Goal: Contribute content

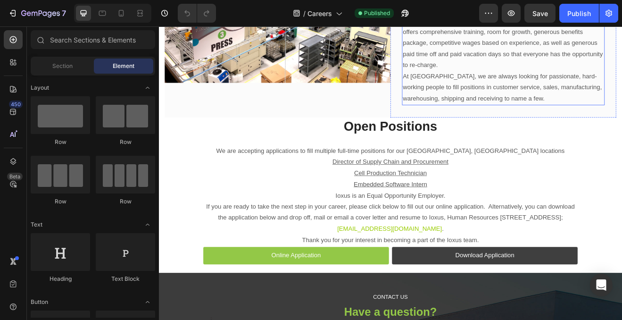
scroll to position [385, 0]
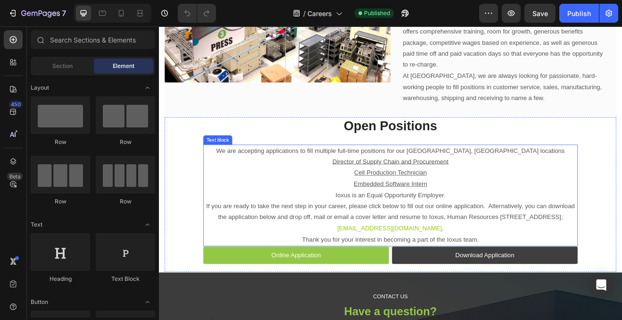
click at [525, 199] on p "Cell Production Technician" at bounding box center [441, 206] width 455 height 14
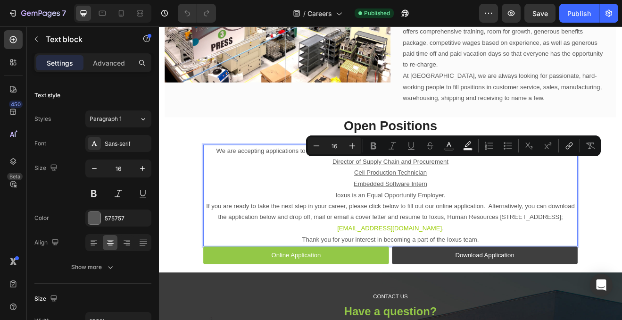
click at [507, 212] on p "Embedded Software Intern" at bounding box center [441, 219] width 455 height 14
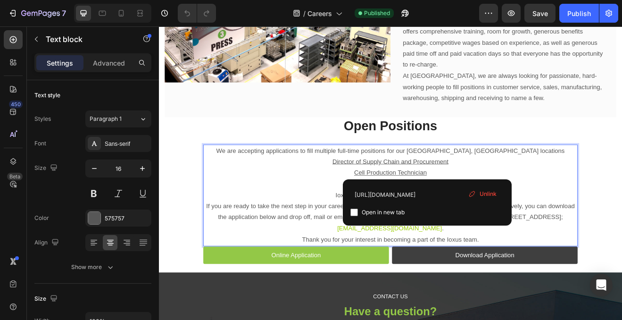
click at [507, 212] on p "Embedded Software Intern ⁠⁠⁠⁠⁠⁠⁠" at bounding box center [441, 219] width 455 height 14
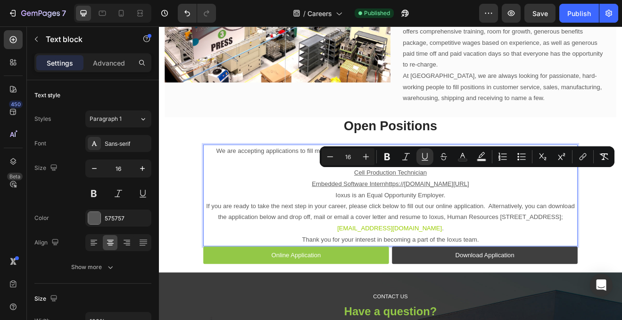
click at [489, 219] on p "Embedded Software Internhttps://[DOMAIN_NAME][URL]" at bounding box center [441, 219] width 455 height 14
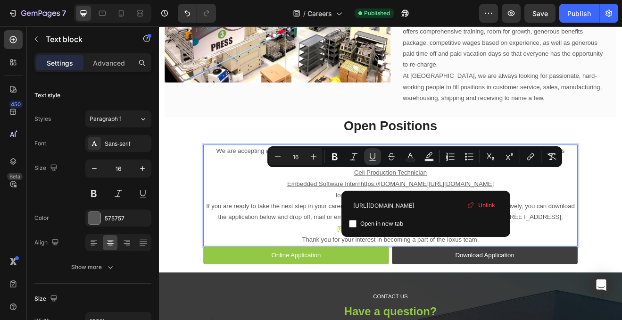
drag, startPoint x: 485, startPoint y: 218, endPoint x: 224, endPoint y: 209, distance: 261.9
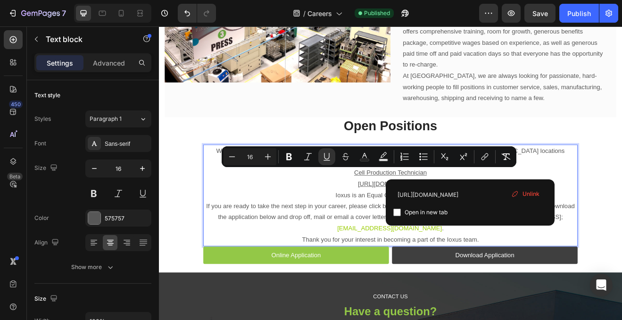
drag, startPoint x: 539, startPoint y: 207, endPoint x: 227, endPoint y: 207, distance: 312.2
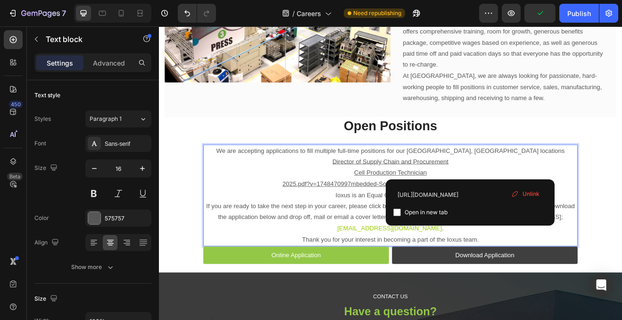
click at [532, 194] on span "Unlink" at bounding box center [530, 194] width 17 height 8
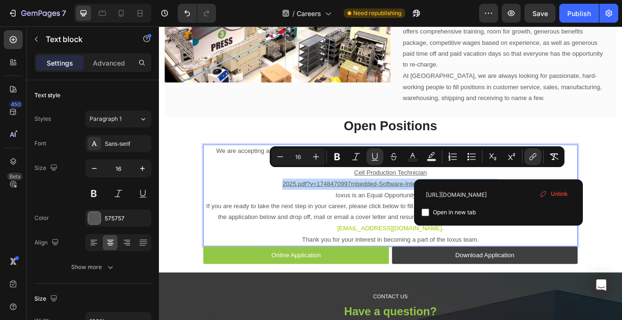
drag, startPoint x: 584, startPoint y: 206, endPoint x: 302, endPoint y: 208, distance: 281.5
click at [302, 212] on p "⁠⁠⁠⁠⁠⁠⁠ 2025.pdf?v=1748470997mbedded-Software-Intern-4_2025.pdf?v=1748470997" at bounding box center [441, 219] width 455 height 14
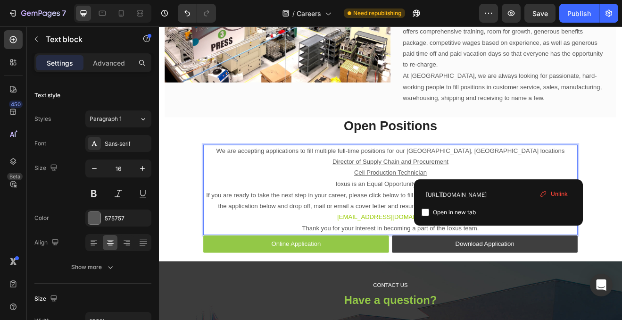
click at [482, 187] on u "Director of Supply Chain and Procurement" at bounding box center [442, 191] width 142 height 8
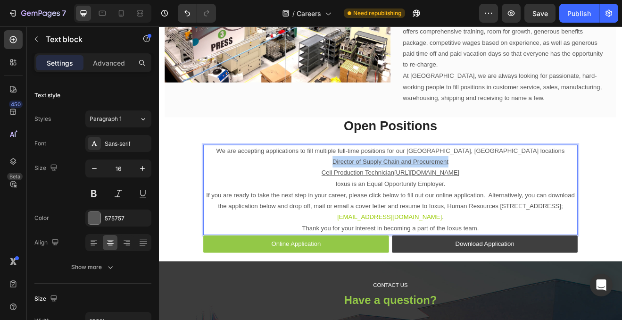
drag, startPoint x: 515, startPoint y: 178, endPoint x: 368, endPoint y: 178, distance: 147.1
click at [368, 185] on p "Director of Supply Chain and Procurement" at bounding box center [441, 192] width 455 height 14
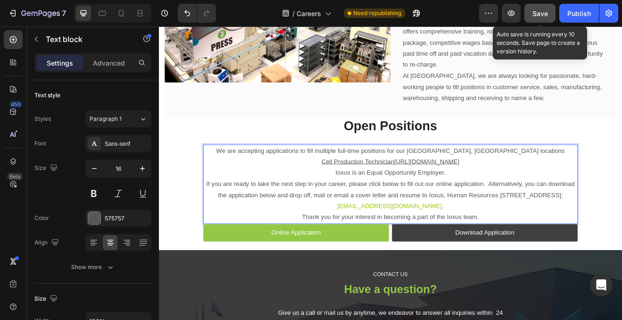
click at [538, 8] on div "Save" at bounding box center [540, 13] width 16 height 10
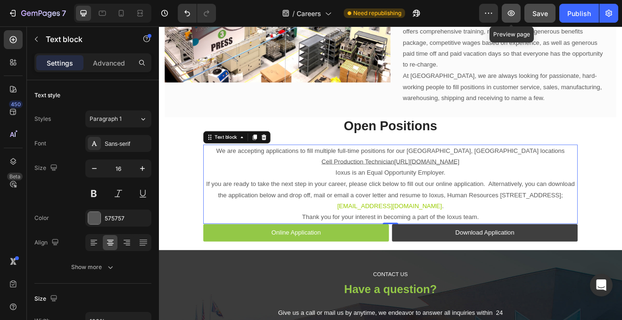
click at [515, 10] on icon "button" at bounding box center [510, 12] width 9 height 9
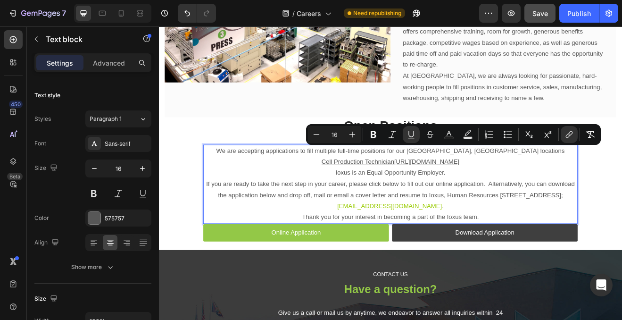
drag, startPoint x: 483, startPoint y: 190, endPoint x: 314, endPoint y: 180, distance: 169.5
click at [314, 185] on p "Cell Production Technician [URL][DOMAIN_NAME]" at bounding box center [441, 192] width 455 height 14
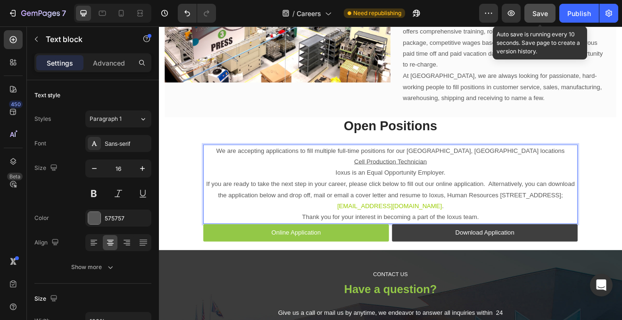
click at [538, 13] on span "Save" at bounding box center [540, 13] width 16 height 8
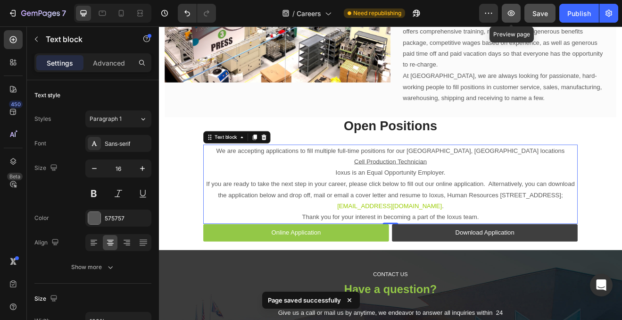
click at [513, 14] on icon "button" at bounding box center [510, 12] width 9 height 9
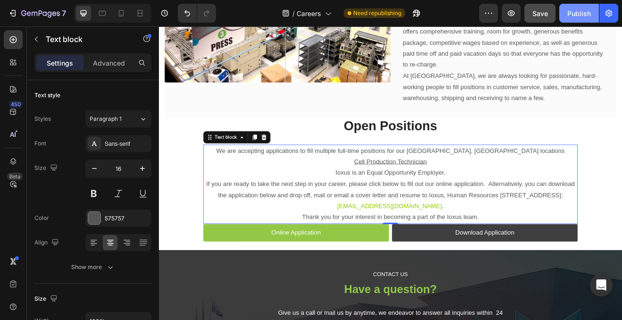
click at [579, 10] on div "Publish" at bounding box center [579, 13] width 24 height 10
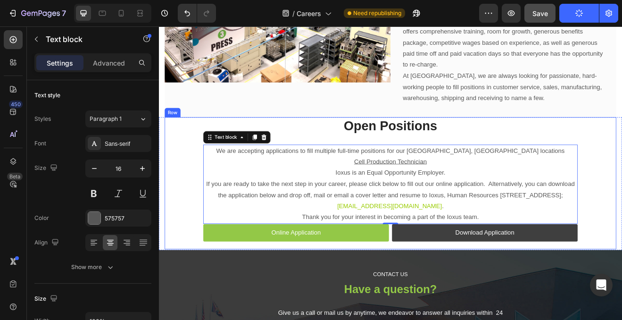
scroll to position [306, 0]
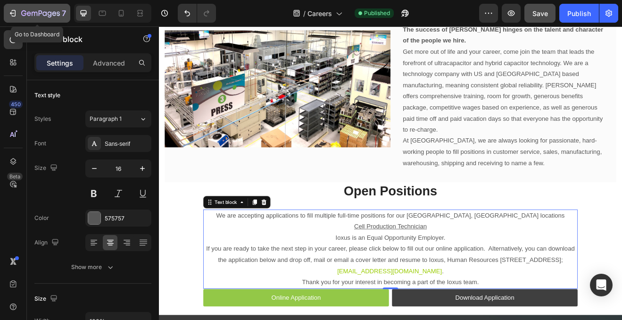
click at [13, 17] on icon "button" at bounding box center [12, 12] width 9 height 9
